Goal: Information Seeking & Learning: Check status

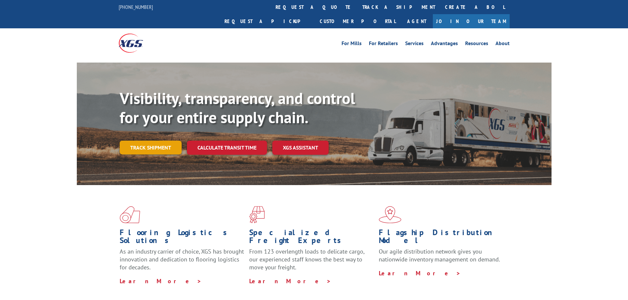
click at [147, 141] on link "Track shipment" at bounding box center [151, 148] width 62 height 14
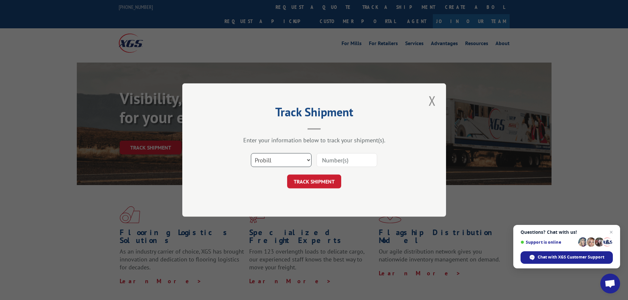
click at [275, 161] on select "Select category... Probill BOL PO" at bounding box center [281, 160] width 61 height 14
select select "bol"
click at [251, 153] on select "Select category... Probill BOL PO" at bounding box center [281, 160] width 61 height 14
click at [329, 160] on input at bounding box center [346, 160] width 61 height 14
paste input "4860088"
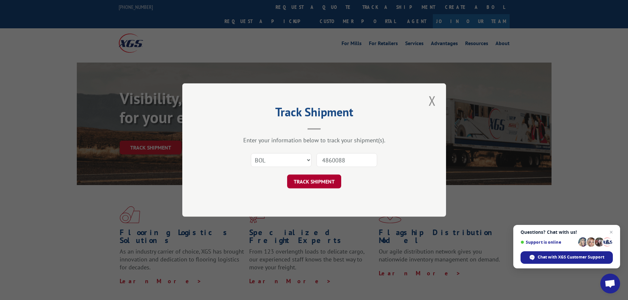
type input "4860088"
click at [307, 176] on button "TRACK SHIPMENT" at bounding box center [314, 182] width 54 height 14
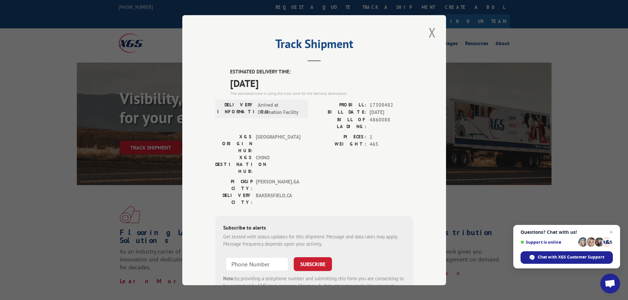
drag, startPoint x: 280, startPoint y: 87, endPoint x: 230, endPoint y: 70, distance: 52.7
click at [230, 70] on div "ESTIMATED DELIVERY TIME: [DATE] The estimated time is using the time zone for t…" at bounding box center [321, 82] width 183 height 28
click at [294, 82] on span "[DATE]" at bounding box center [321, 82] width 183 height 15
drag, startPoint x: 277, startPoint y: 85, endPoint x: 217, endPoint y: 73, distance: 61.2
click at [217, 73] on div "ESTIMATED DELIVERY TIME: [DATE] The estimated time is using the time zone for t…" at bounding box center [314, 186] width 198 height 237
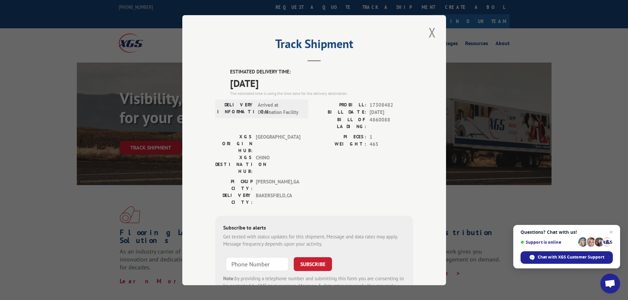
drag, startPoint x: 239, startPoint y: 73, endPoint x: 257, endPoint y: 76, distance: 18.1
click at [257, 76] on span "[DATE]" at bounding box center [321, 82] width 183 height 15
drag, startPoint x: 283, startPoint y: 85, endPoint x: 225, endPoint y: 70, distance: 59.7
click at [225, 70] on div "ESTIMATED DELIVERY TIME: [DATE] The estimated time is using the time zone for t…" at bounding box center [314, 186] width 198 height 237
copy div "ESTIMATED DELIVERY TIME: [DATE]"
